Goal: Task Accomplishment & Management: Use online tool/utility

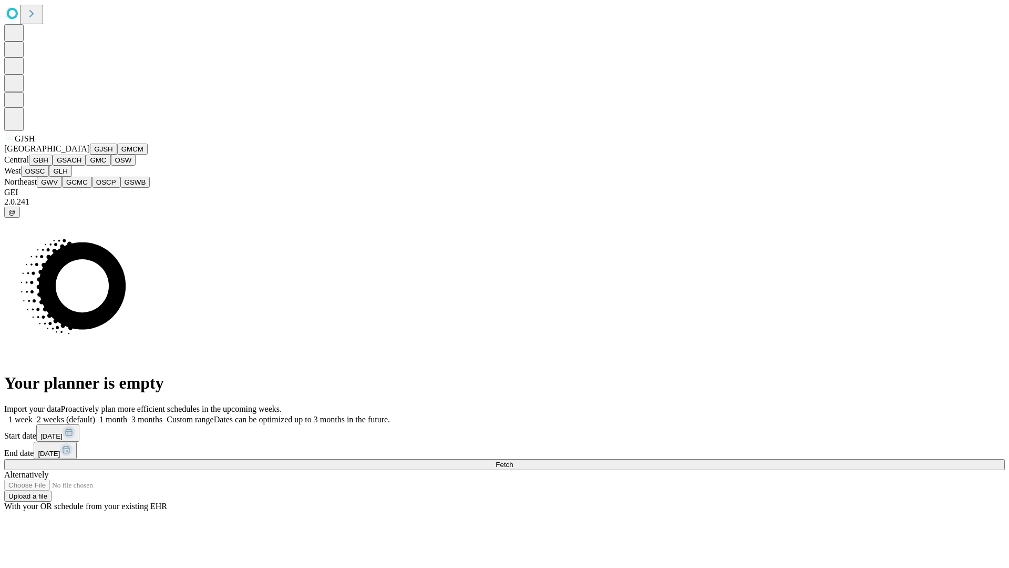
click at [90, 155] on button "GJSH" at bounding box center [103, 149] width 27 height 11
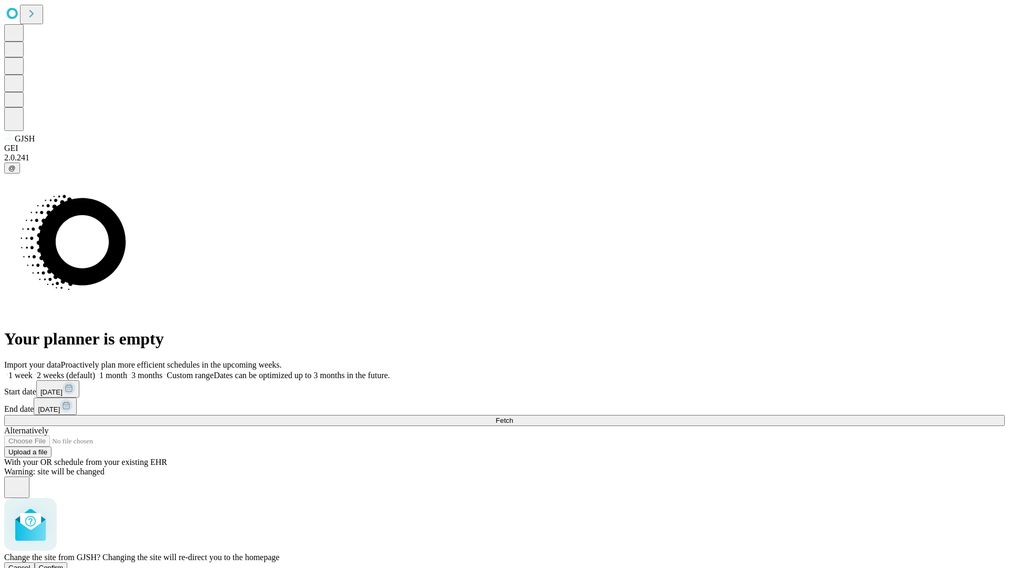
click at [64, 564] on span "Confirm" at bounding box center [51, 568] width 25 height 8
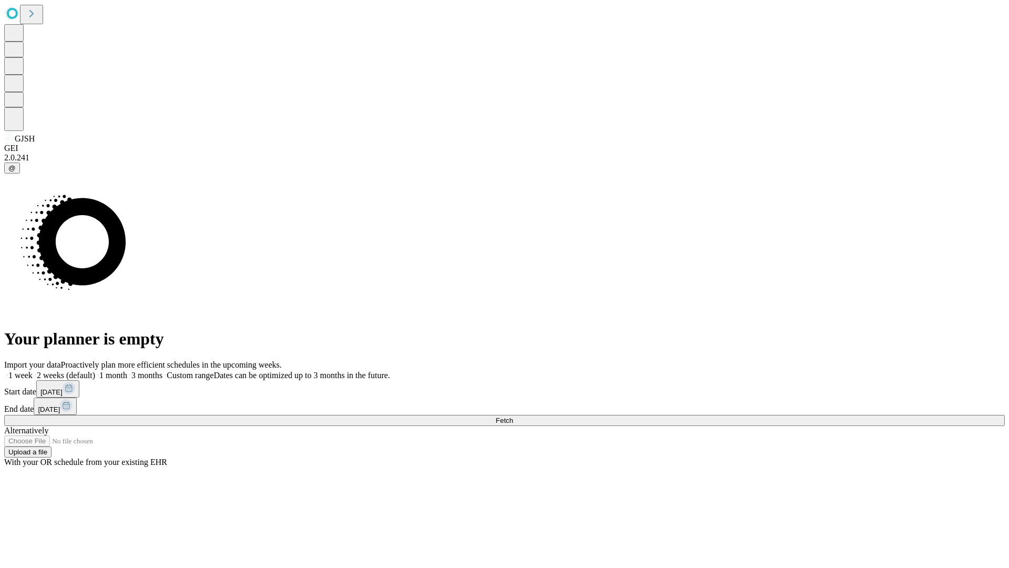
click at [33, 371] on label "1 week" at bounding box center [18, 375] width 28 height 9
click at [513, 416] on span "Fetch" at bounding box center [504, 420] width 17 height 8
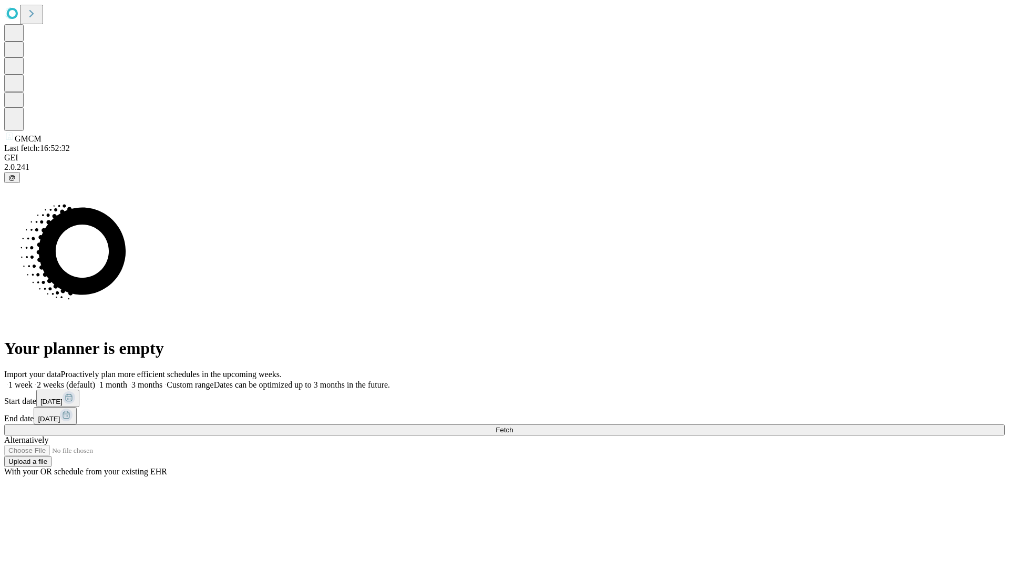
click at [33, 380] on label "1 week" at bounding box center [18, 384] width 28 height 9
click at [513, 426] on span "Fetch" at bounding box center [504, 430] width 17 height 8
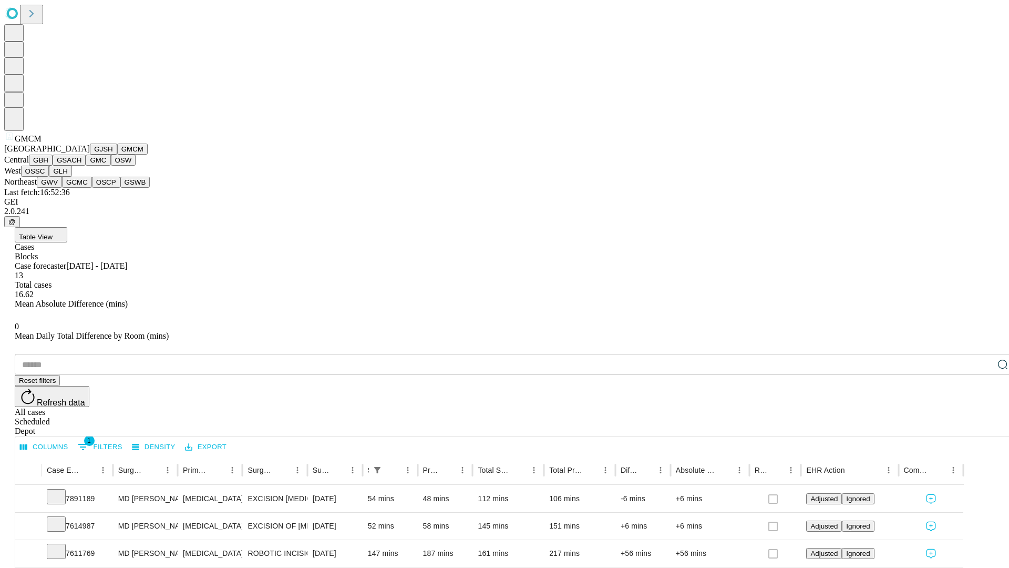
click at [53, 166] on button "GBH" at bounding box center [41, 160] width 24 height 11
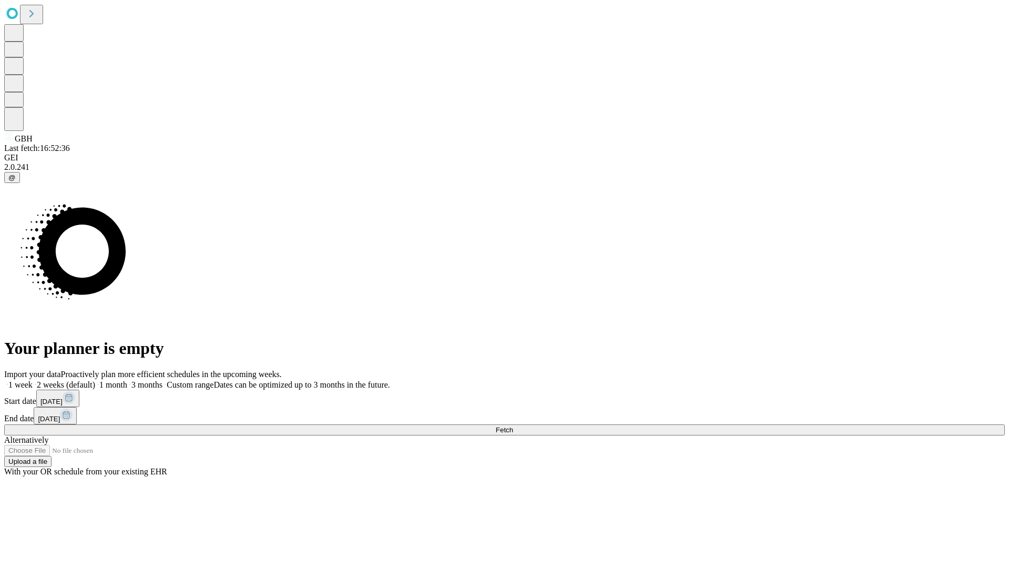
click at [33, 380] on label "1 week" at bounding box center [18, 384] width 28 height 9
click at [513, 426] on span "Fetch" at bounding box center [504, 430] width 17 height 8
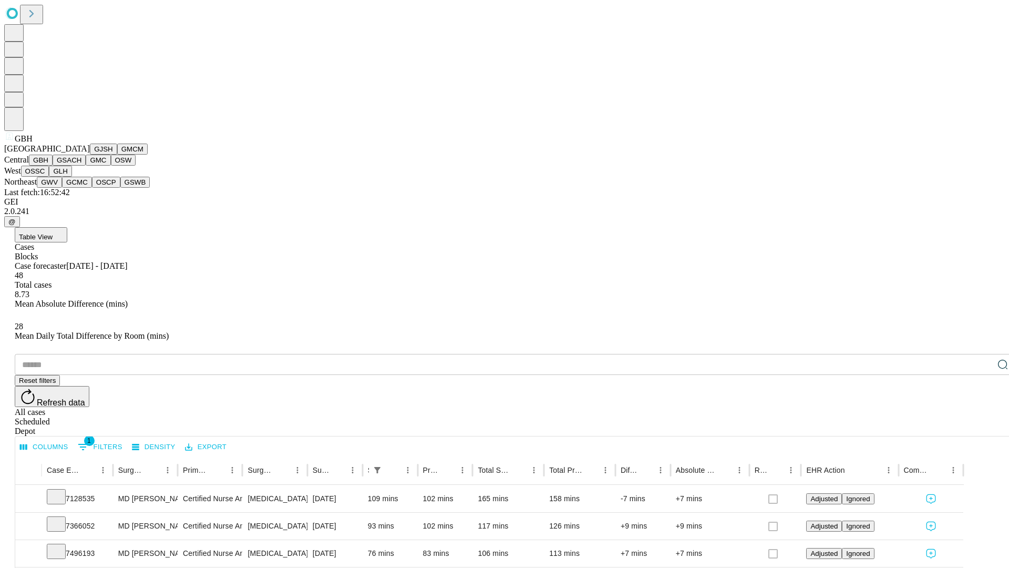
click at [81, 166] on button "GSACH" at bounding box center [69, 160] width 33 height 11
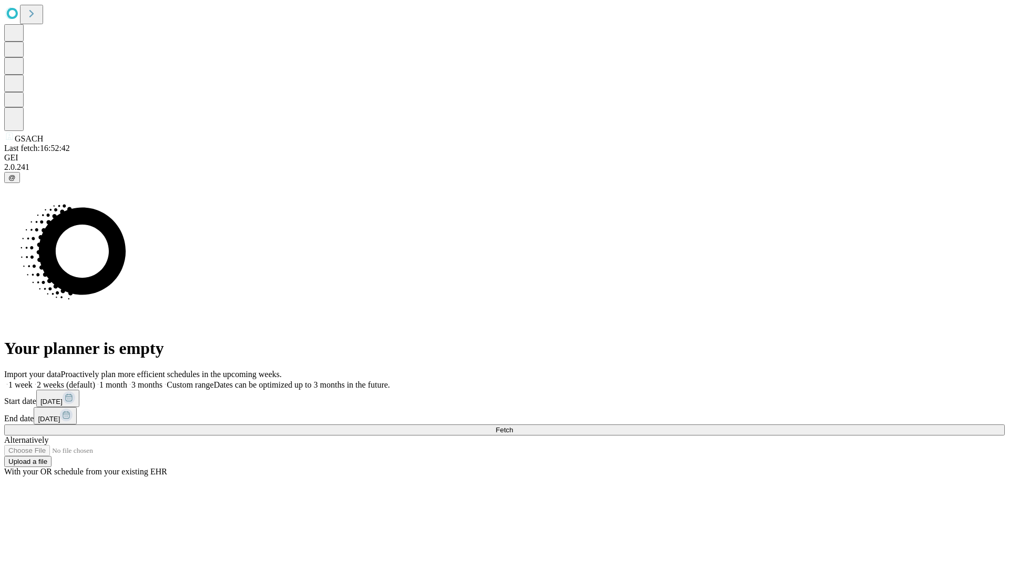
click at [33, 380] on label "1 week" at bounding box center [18, 384] width 28 height 9
click at [513, 426] on span "Fetch" at bounding box center [504, 430] width 17 height 8
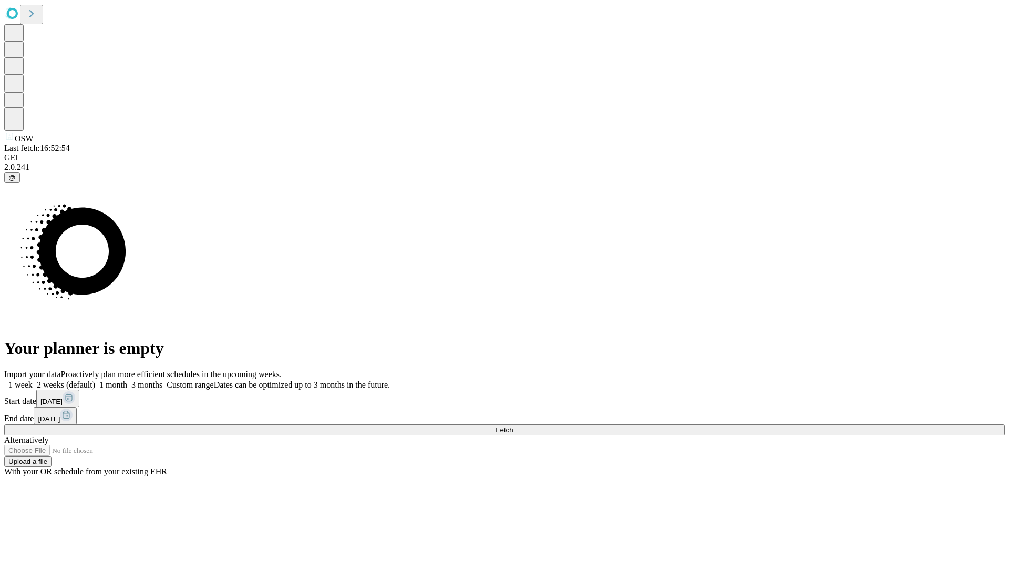
click at [33, 380] on label "1 week" at bounding box center [18, 384] width 28 height 9
click at [513, 426] on span "Fetch" at bounding box center [504, 430] width 17 height 8
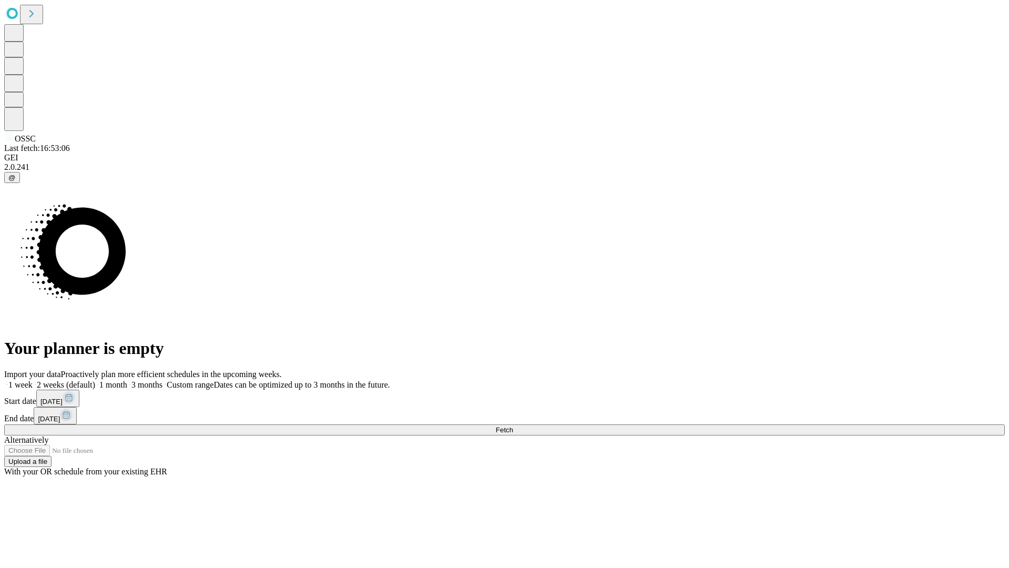
click at [513, 426] on span "Fetch" at bounding box center [504, 430] width 17 height 8
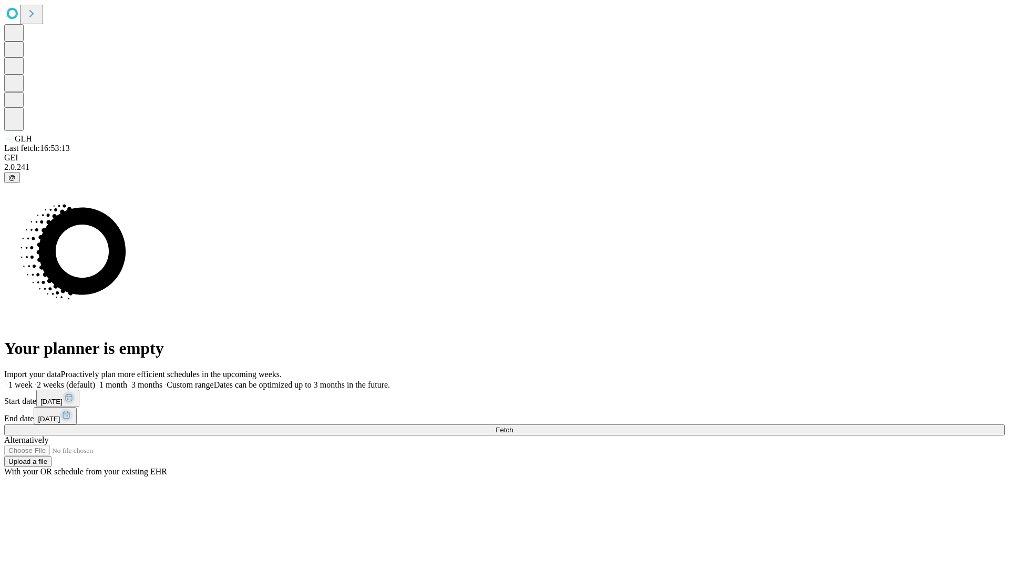
click at [33, 380] on label "1 week" at bounding box center [18, 384] width 28 height 9
click at [513, 426] on span "Fetch" at bounding box center [504, 430] width 17 height 8
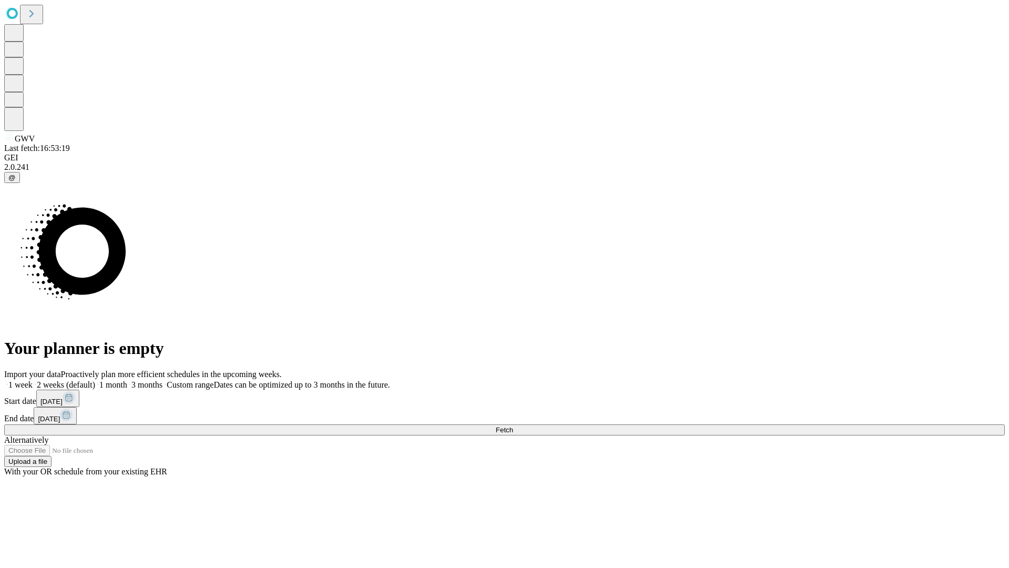
click at [33, 380] on label "1 week" at bounding box center [18, 384] width 28 height 9
click at [513, 426] on span "Fetch" at bounding box center [504, 430] width 17 height 8
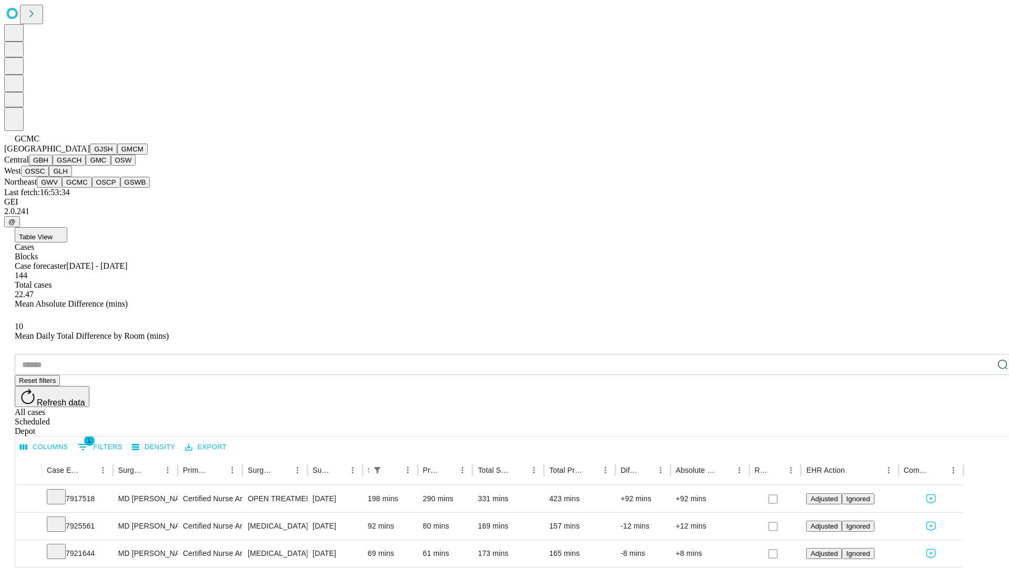
click at [92, 188] on button "OSCP" at bounding box center [106, 182] width 28 height 11
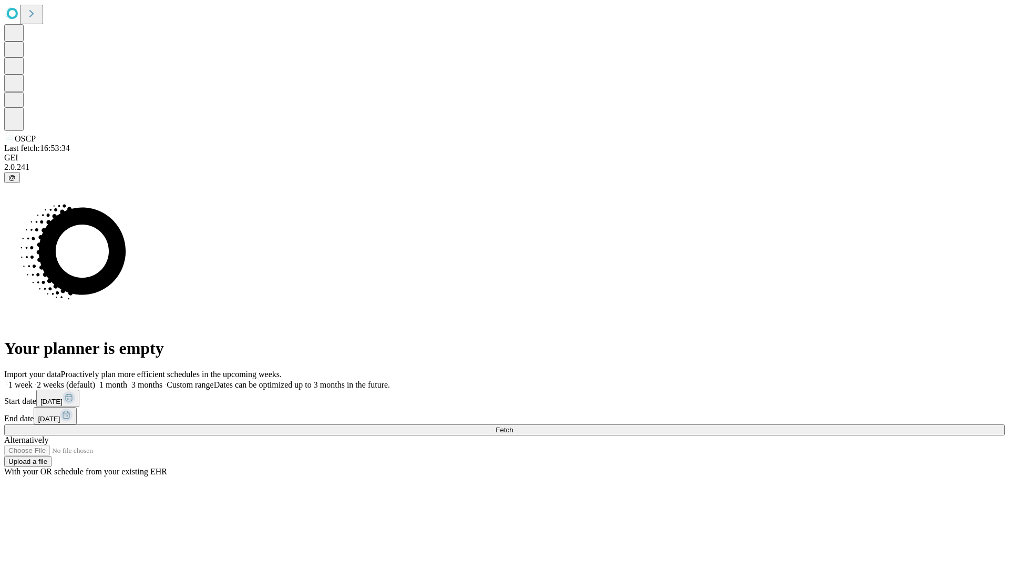
click at [33, 380] on label "1 week" at bounding box center [18, 384] width 28 height 9
click at [513, 426] on span "Fetch" at bounding box center [504, 430] width 17 height 8
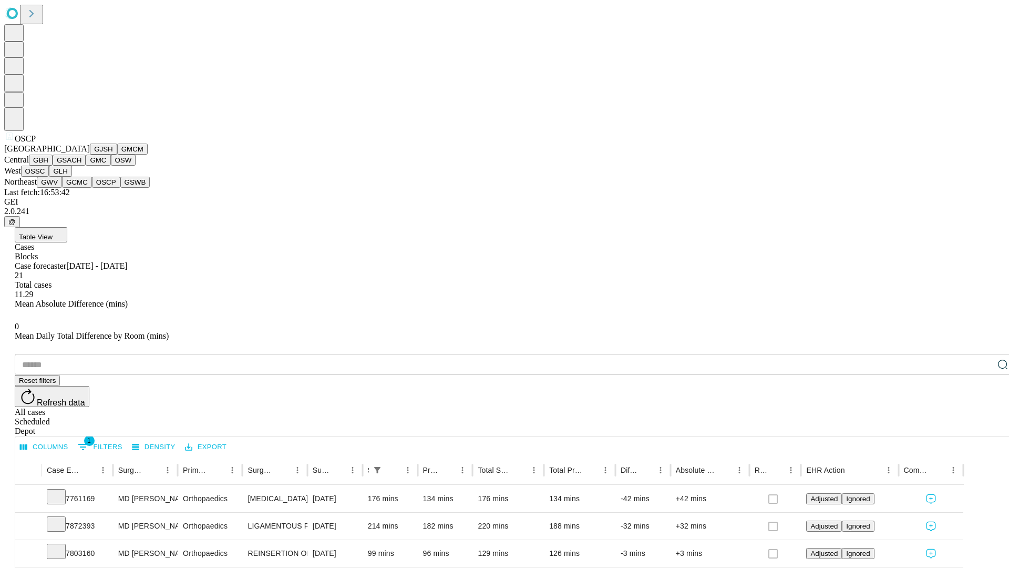
click at [120, 188] on button "GSWB" at bounding box center [135, 182] width 30 height 11
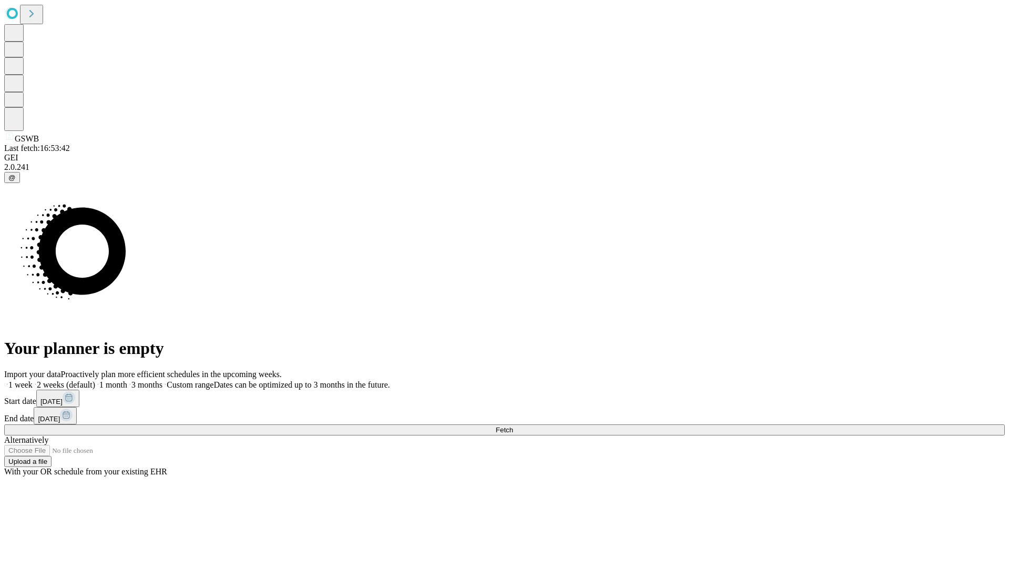
click at [33, 380] on label "1 week" at bounding box center [18, 384] width 28 height 9
click at [513, 426] on span "Fetch" at bounding box center [504, 430] width 17 height 8
